Goal: Find specific page/section: Find specific page/section

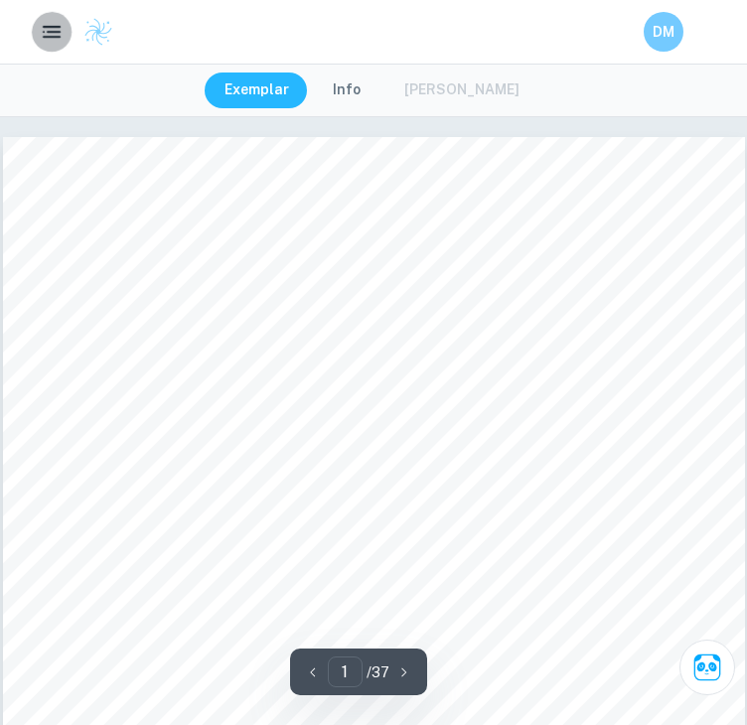
click at [44, 30] on icon "button" at bounding box center [52, 32] width 24 height 24
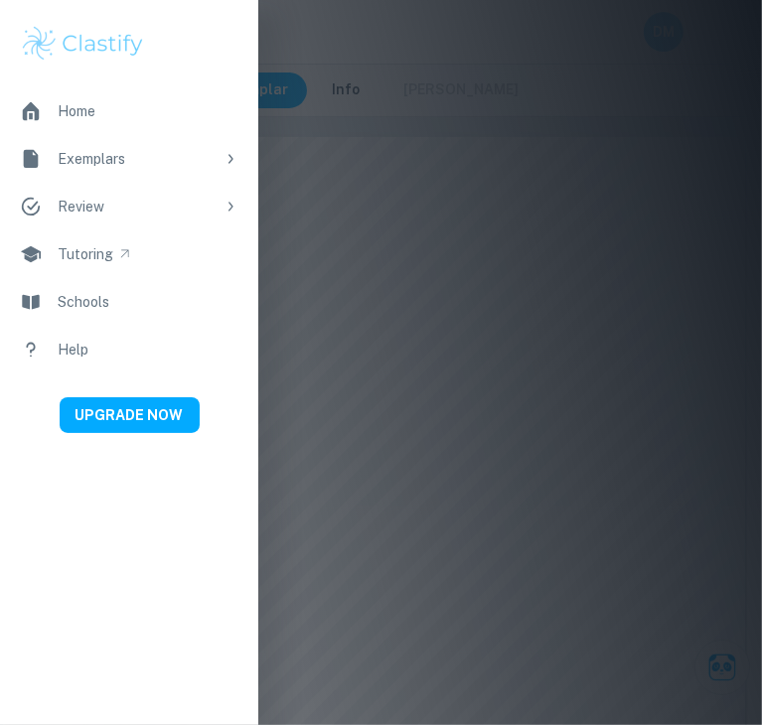
click at [481, 114] on div at bounding box center [381, 362] width 762 height 725
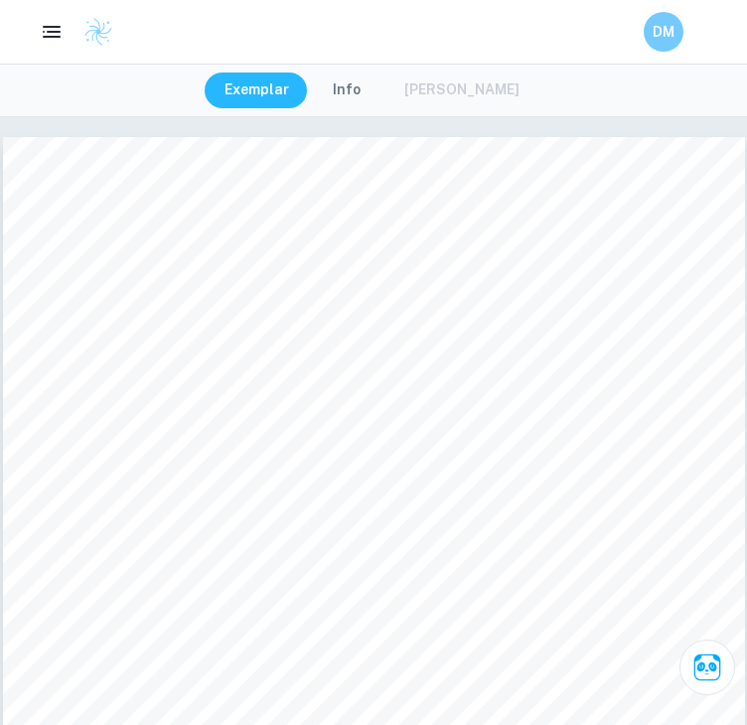
click at [72, 41] on div "DM" at bounding box center [373, 32] width 747 height 40
click at [54, 35] on icon "button" at bounding box center [52, 32] width 25 height 25
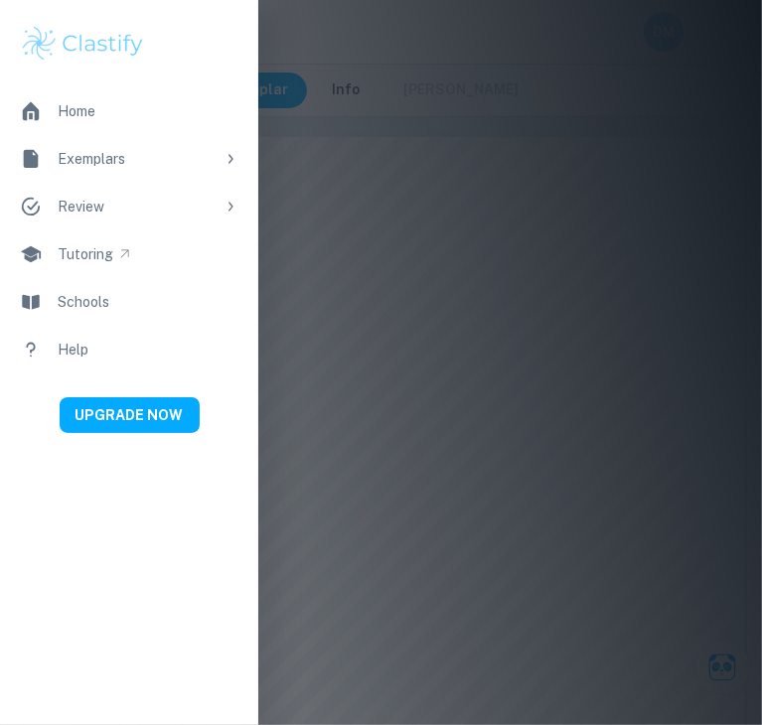
click at [82, 152] on div "Exemplars" at bounding box center [136, 159] width 157 height 22
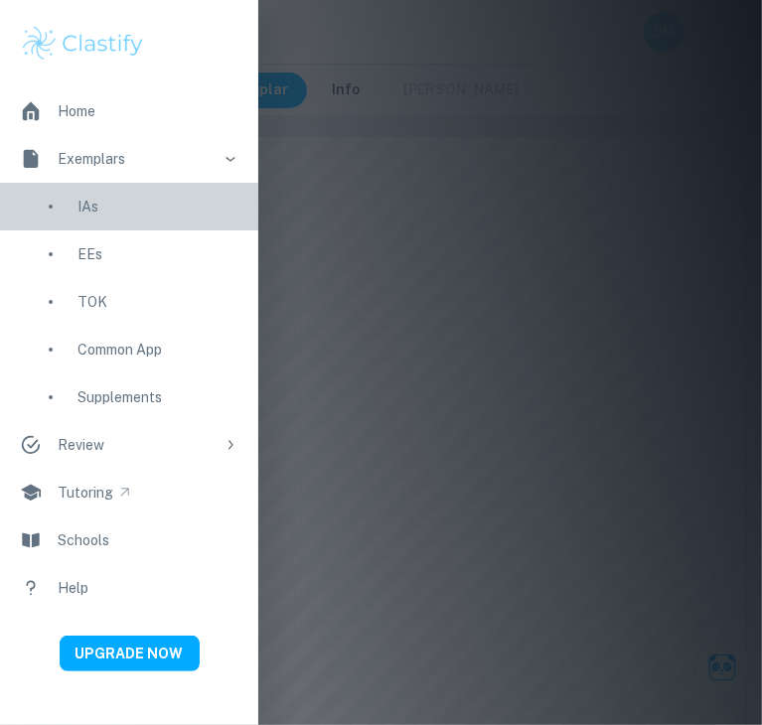
click at [83, 209] on div "IAs" at bounding box center [157, 207] width 161 height 22
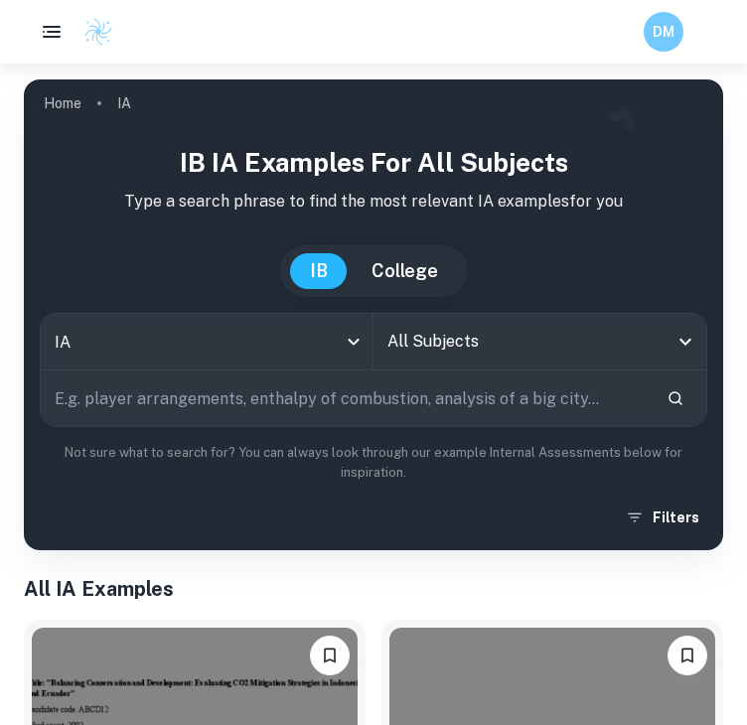
scroll to position [98, 0]
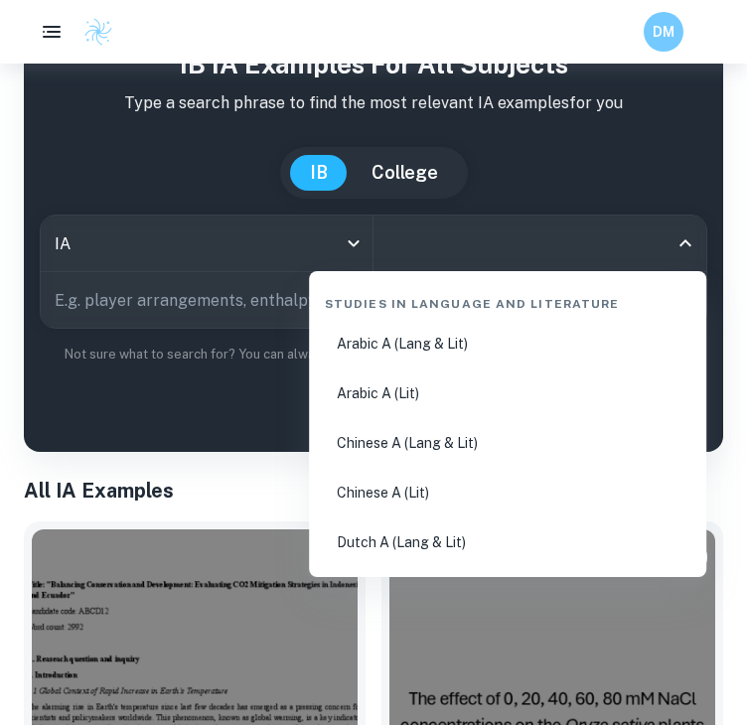
click at [435, 237] on input "All Subjects" at bounding box center [524, 243] width 285 height 38
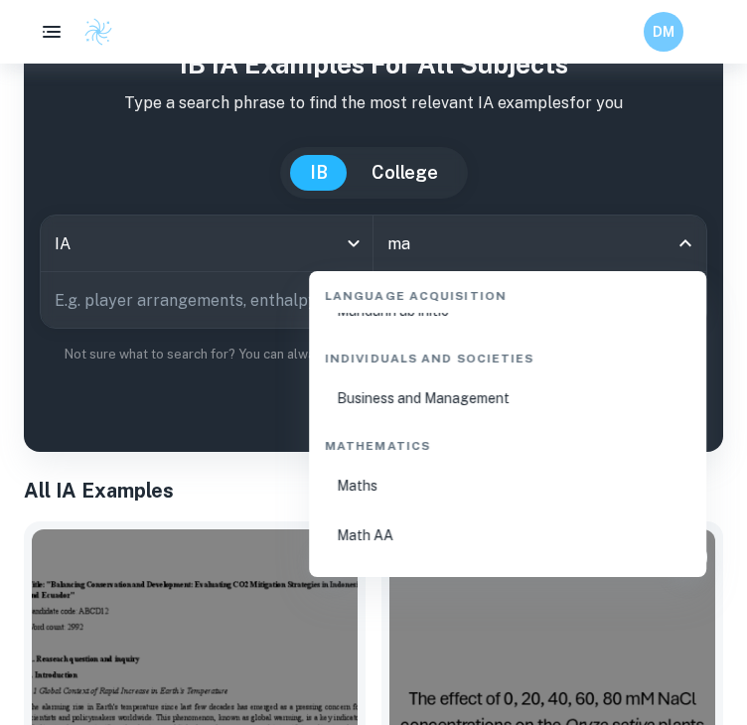
scroll to position [358, 0]
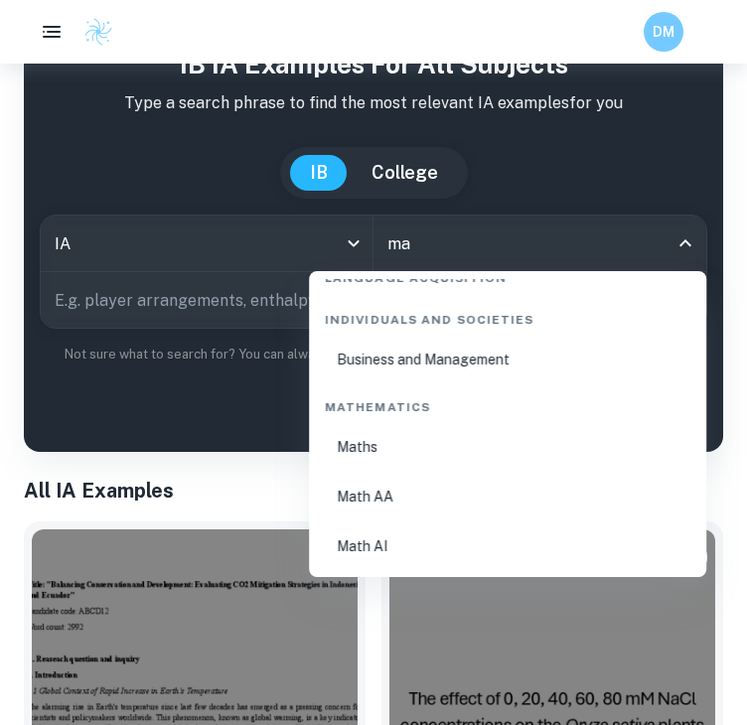
click at [393, 545] on li "Math AI" at bounding box center [507, 546] width 381 height 46
type input "Math AI"
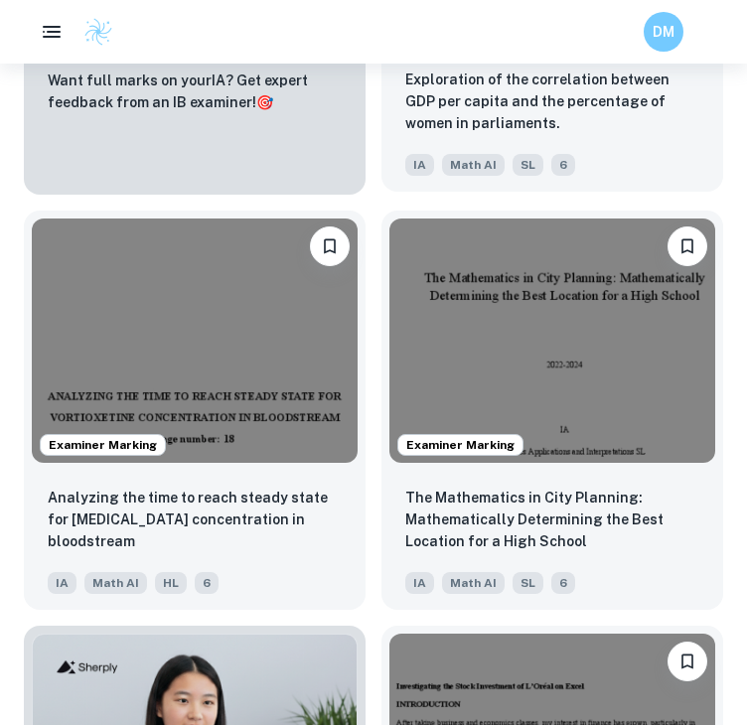
scroll to position [1421, 0]
